Goal: Information Seeking & Learning: Learn about a topic

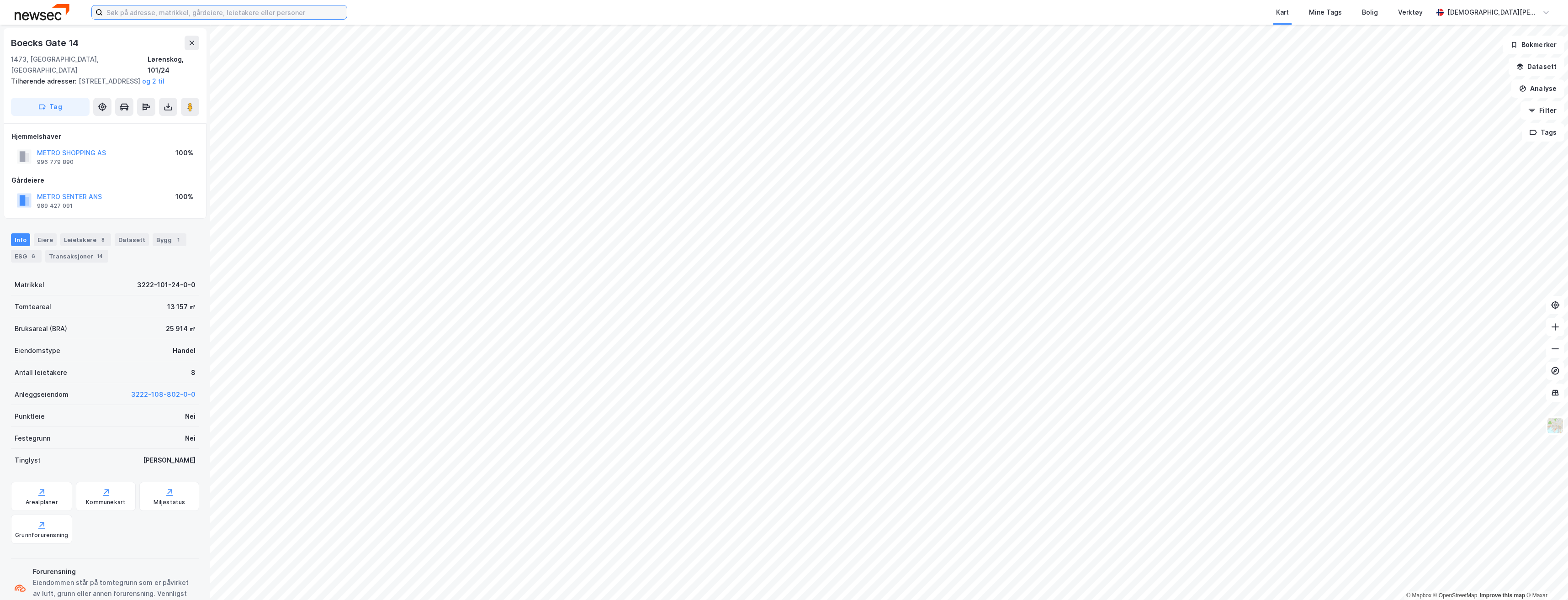
click at [138, 12] on input at bounding box center [225, 12] width 244 height 14
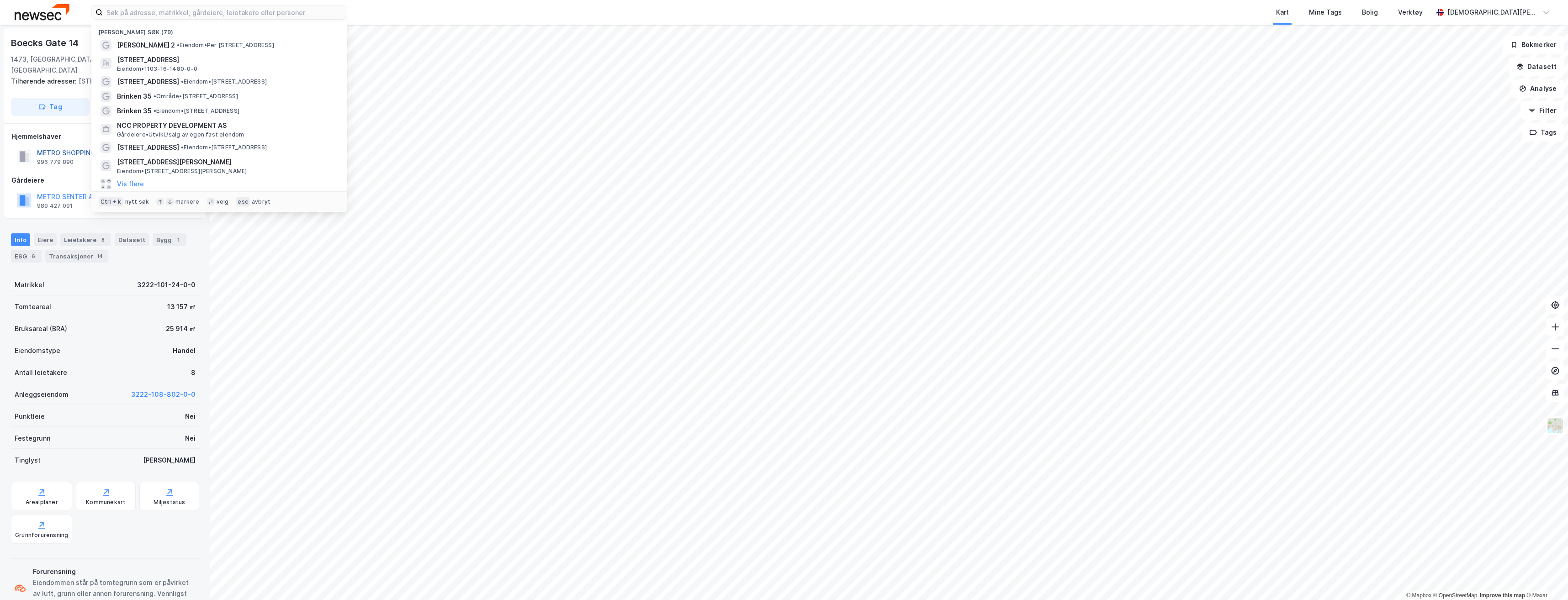
click at [0, 0] on button "METRO SHOPPING AS" at bounding box center [0, 0] width 0 height 0
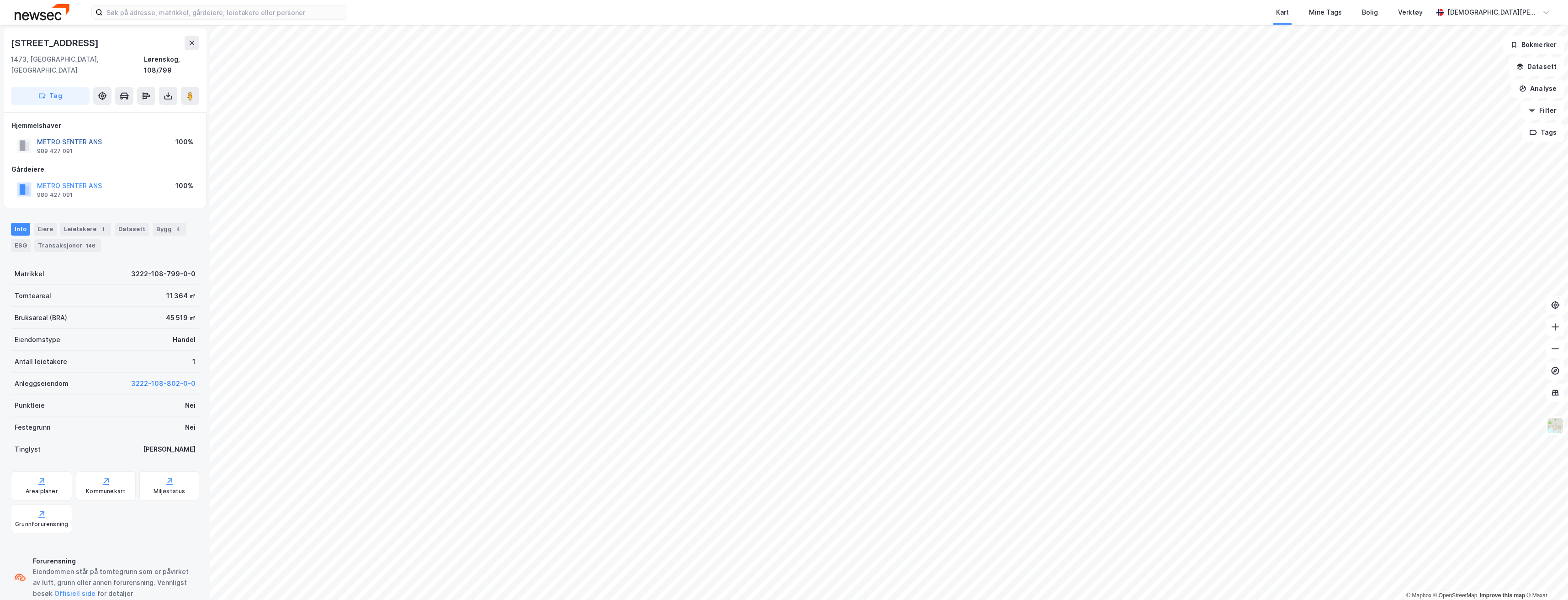
click at [0, 0] on button "METRO SENTER ANS" at bounding box center [0, 0] width 0 height 0
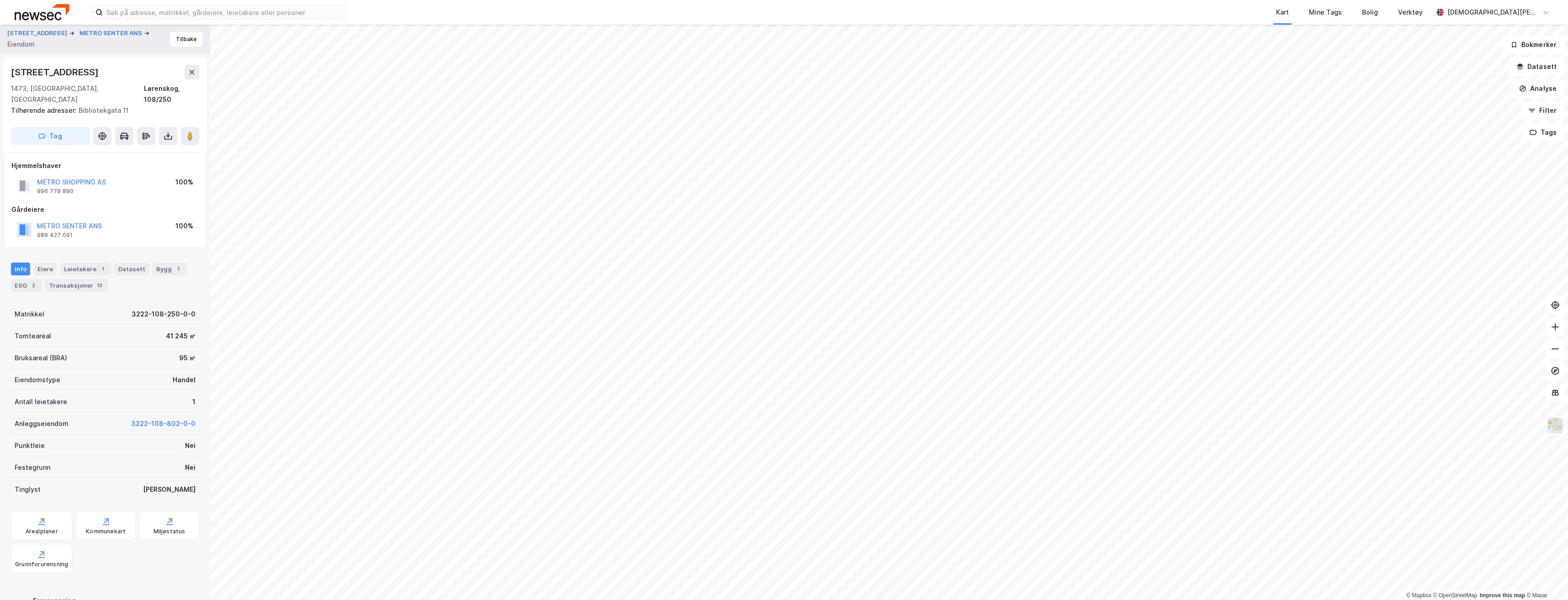
click at [877, 403] on div "© Mapbox © OpenStreetMap Improve this map © [GEOGRAPHIC_DATA] ANS Eiendom Tilba…" at bounding box center [784, 313] width 1568 height 576
click at [192, 131] on icon at bounding box center [190, 136] width 9 height 9
